Goal: Transaction & Acquisition: Purchase product/service

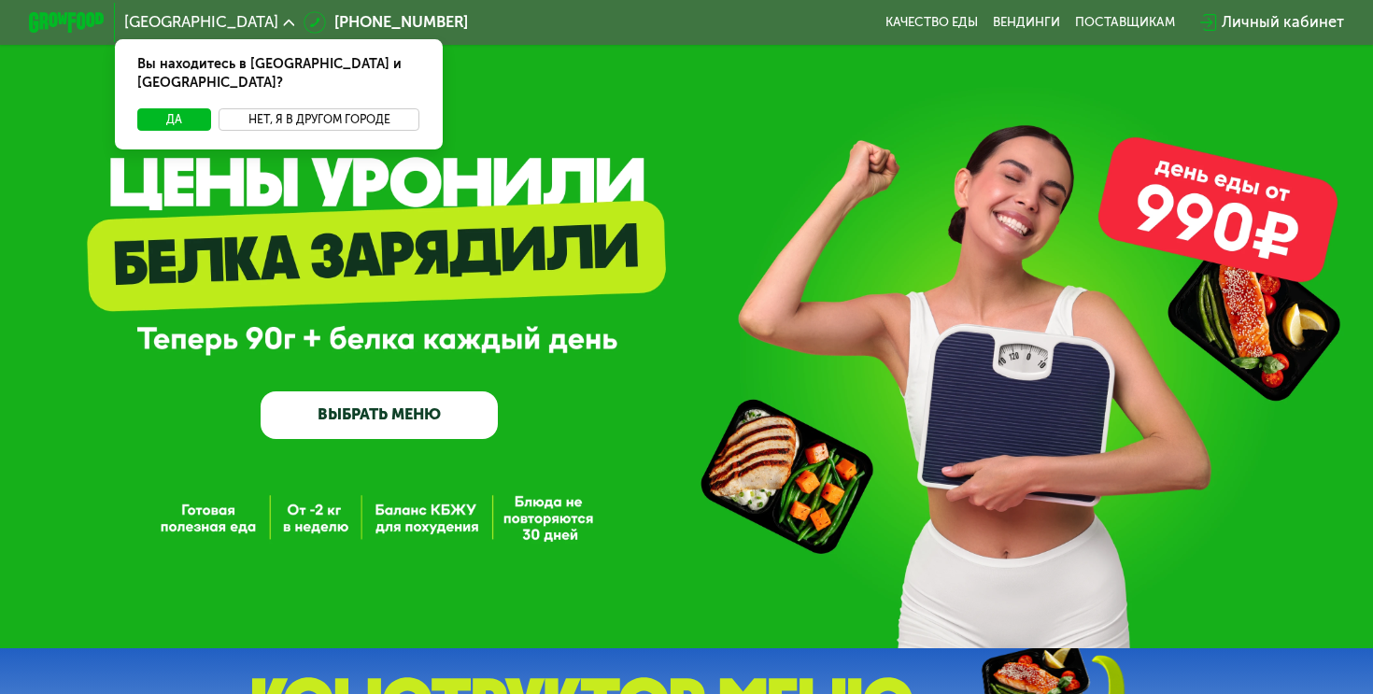
click at [290, 108] on button "Нет, я в другом городе" at bounding box center [319, 119] width 201 height 23
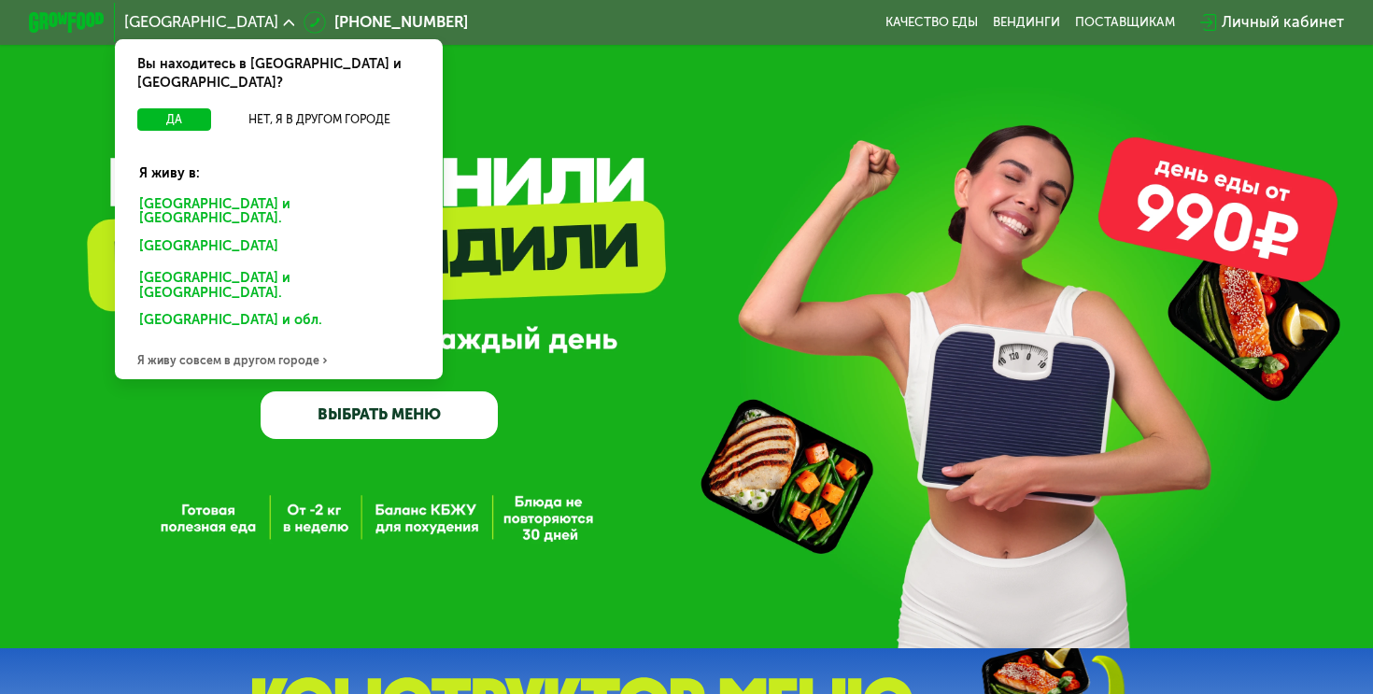
click at [248, 233] on div "[GEOGRAPHIC_DATA] и [GEOGRAPHIC_DATA]." at bounding box center [275, 248] width 298 height 31
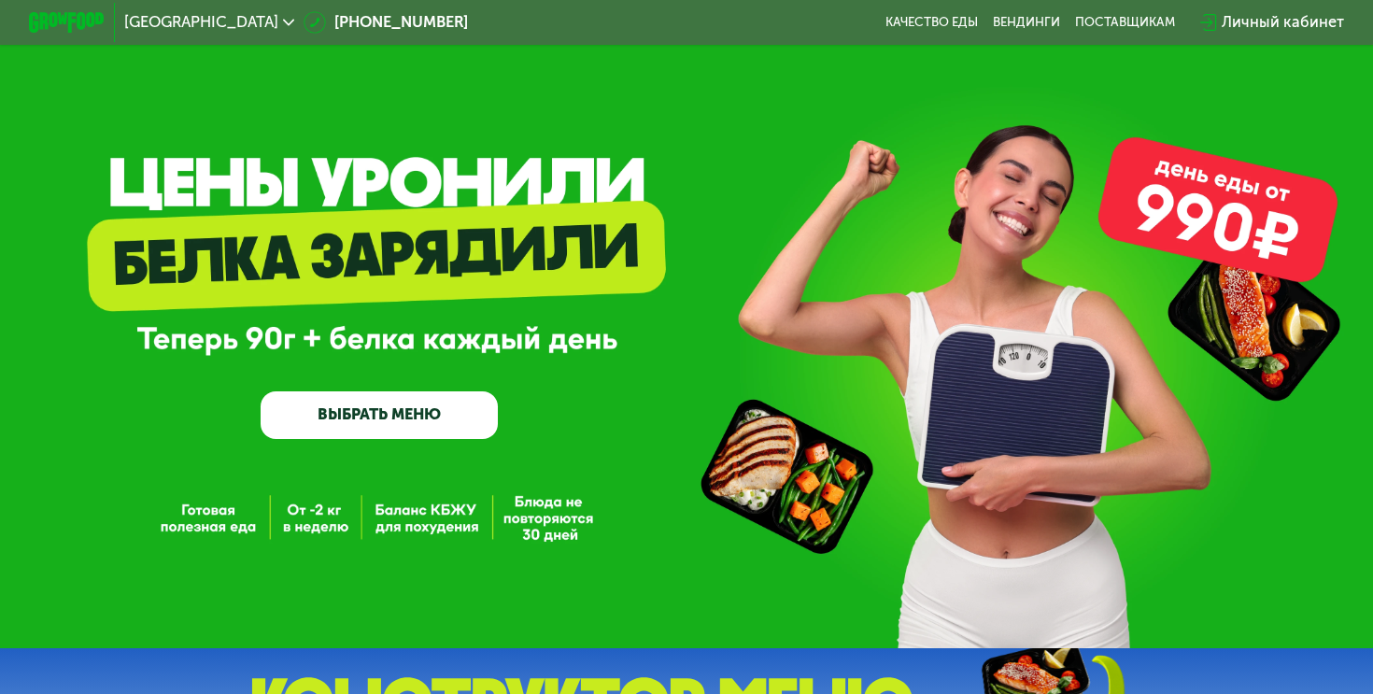
click at [445, 409] on link "ВЫБРАТЬ МЕНЮ" at bounding box center [379, 415] width 237 height 48
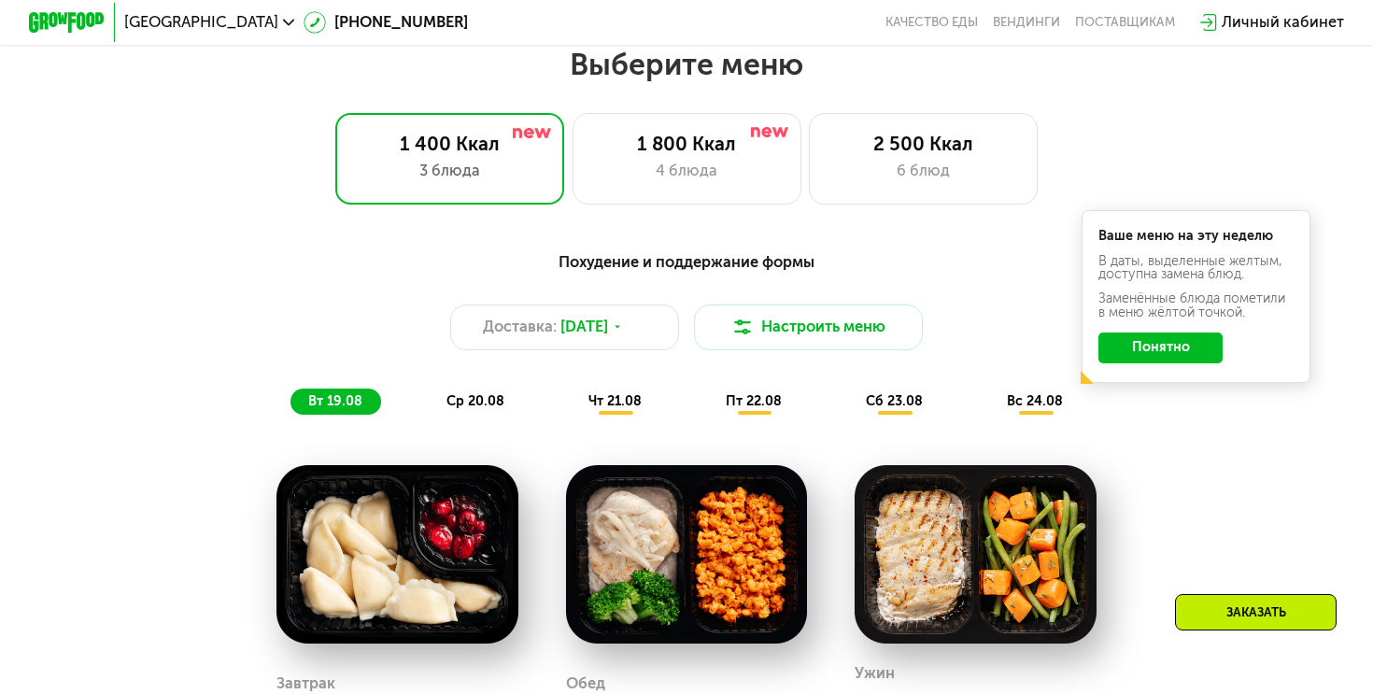
scroll to position [810, 0]
click at [906, 157] on div "2 500 Ккал 6 блюд" at bounding box center [923, 159] width 229 height 92
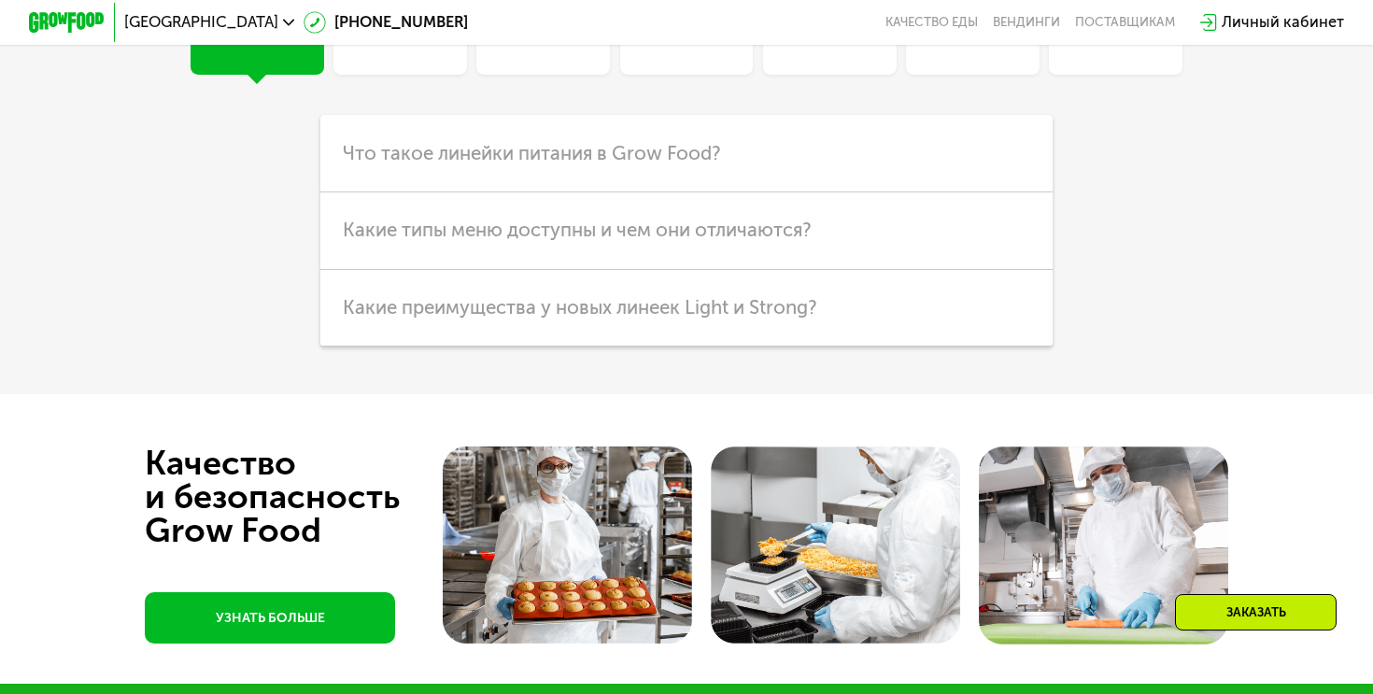
scroll to position [4985, 0]
